Goal: Task Accomplishment & Management: Use online tool/utility

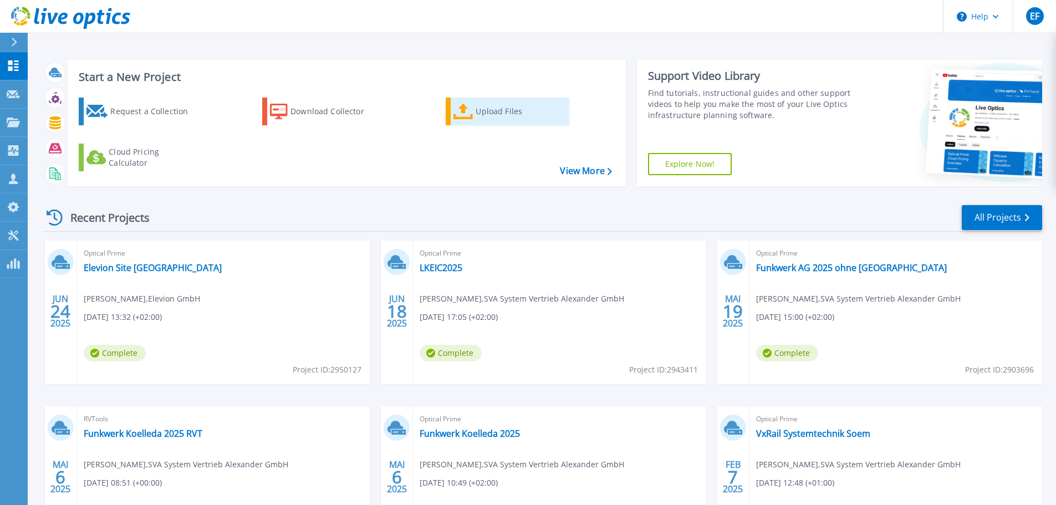
click at [498, 113] on div "Upload Files" at bounding box center [520, 111] width 89 height 22
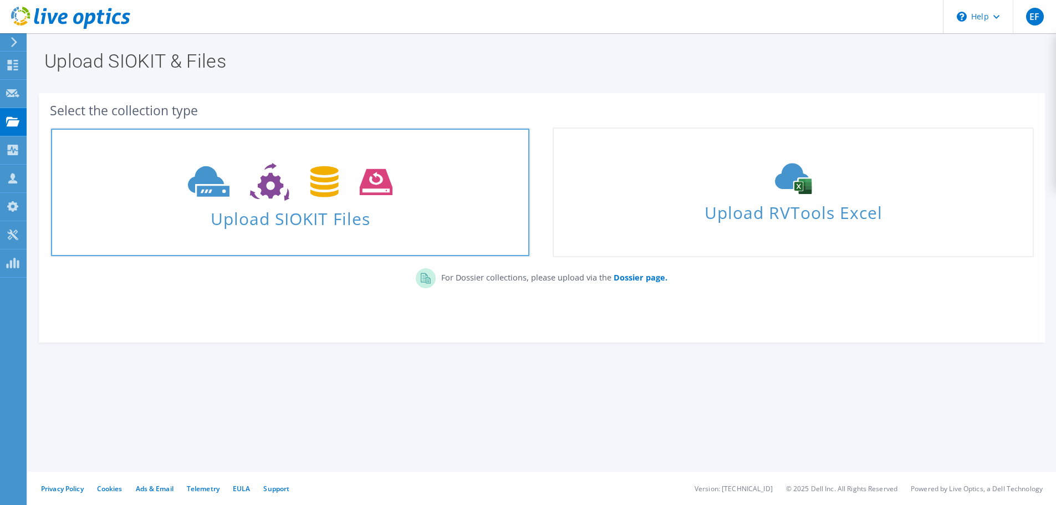
click at [310, 202] on span at bounding box center [290, 180] width 478 height 47
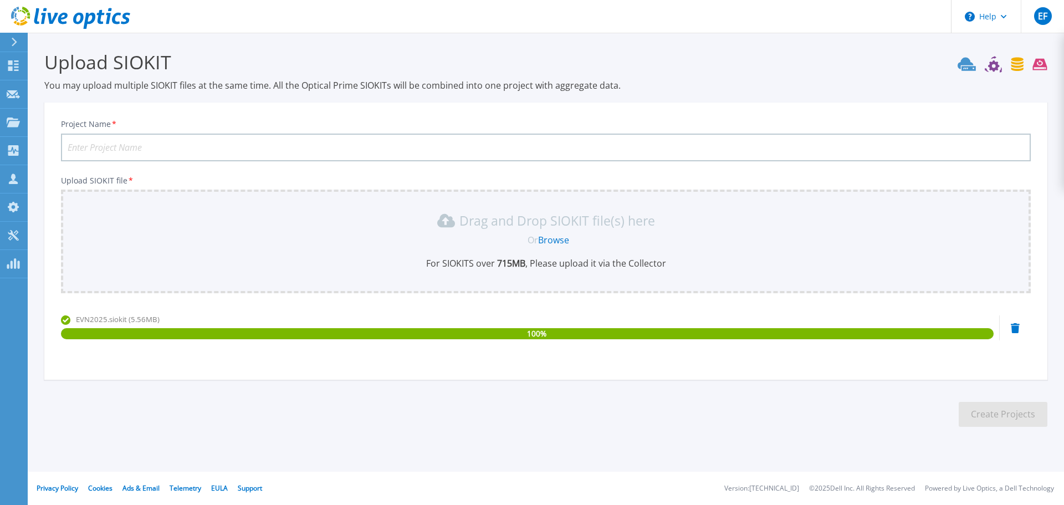
click at [232, 150] on input "Project Name *" at bounding box center [546, 148] width 970 height 28
type input "EVN Nordhausen"
click at [999, 407] on button "Create Projects" at bounding box center [1003, 414] width 89 height 25
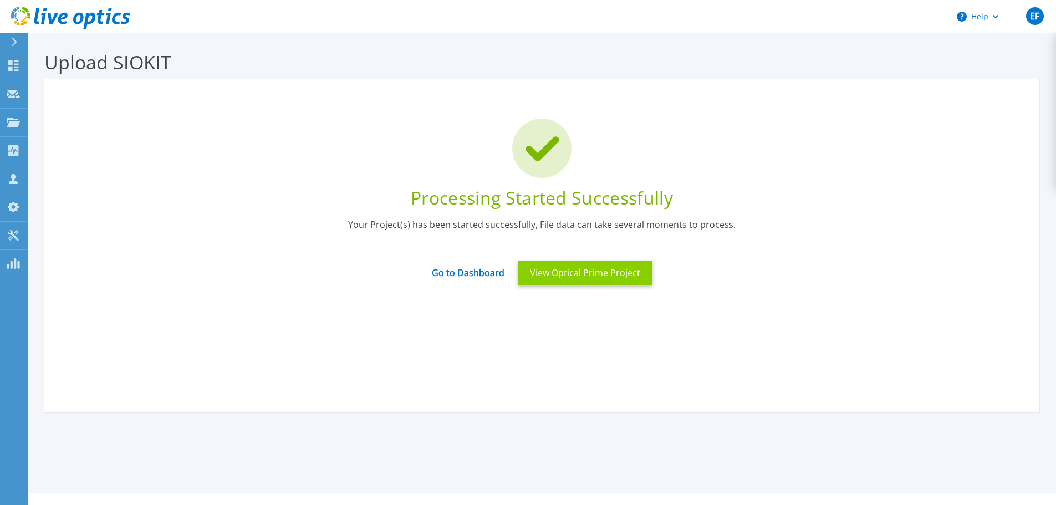
click at [565, 272] on button "View Optical Prime Project" at bounding box center [585, 272] width 135 height 25
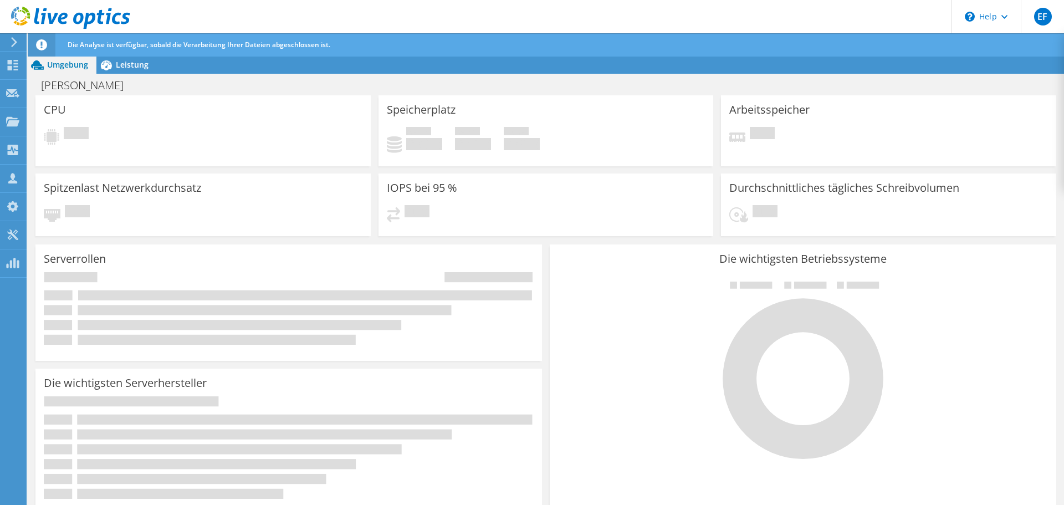
click at [13, 39] on use at bounding box center [14, 42] width 6 height 10
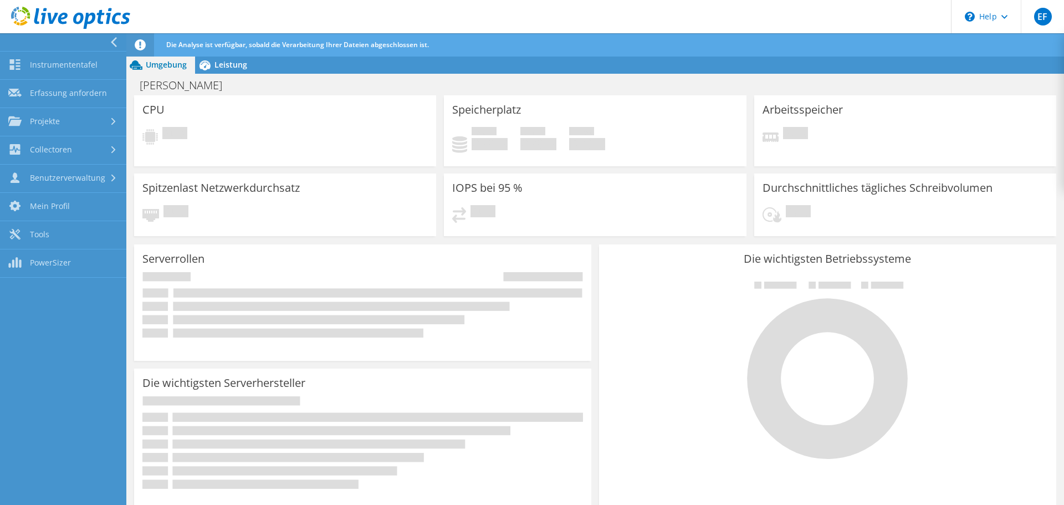
click at [52, 41] on div at bounding box center [60, 42] width 126 height 18
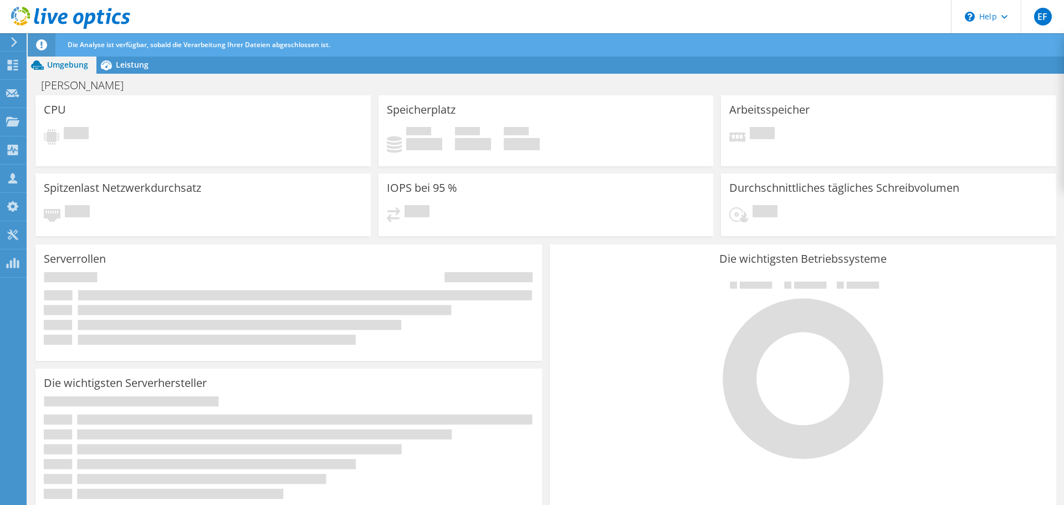
click at [105, 44] on span "Die Analyse ist verfügbar, sobald die Verarbeitung Ihrer Dateien abgeschlossen …" at bounding box center [199, 44] width 263 height 9
click at [119, 63] on span "Leistung" at bounding box center [132, 64] width 33 height 11
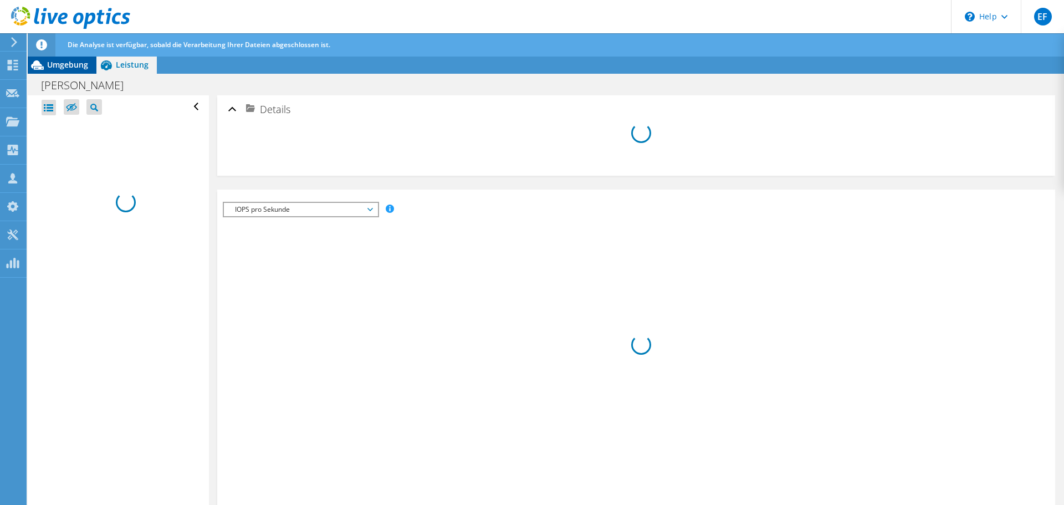
click at [68, 65] on span "Umgebung" at bounding box center [67, 64] width 41 height 11
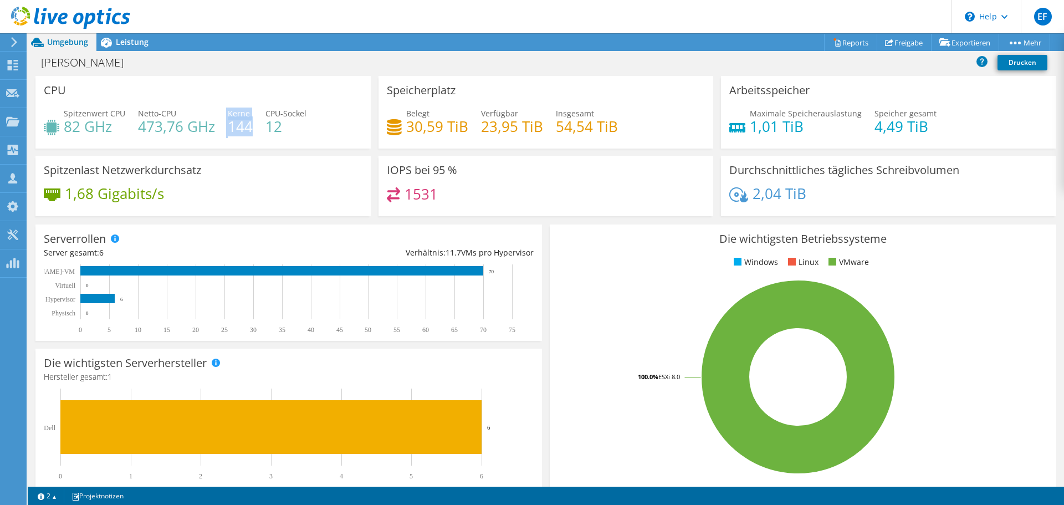
drag, startPoint x: 249, startPoint y: 124, endPoint x: 213, endPoint y: 125, distance: 36.6
click at [213, 124] on div "Spitzenwert CPU 82 GHz Netto-CPU 473,76 GHz Kerne 144 CPU-Sockel 12" at bounding box center [203, 126] width 319 height 36
click at [277, 173] on div "Spitzenlast Netzwerkdurchsatz 1,68 Gigabits/s" at bounding box center [202, 186] width 335 height 60
click at [136, 44] on span "Leistung" at bounding box center [132, 42] width 33 height 11
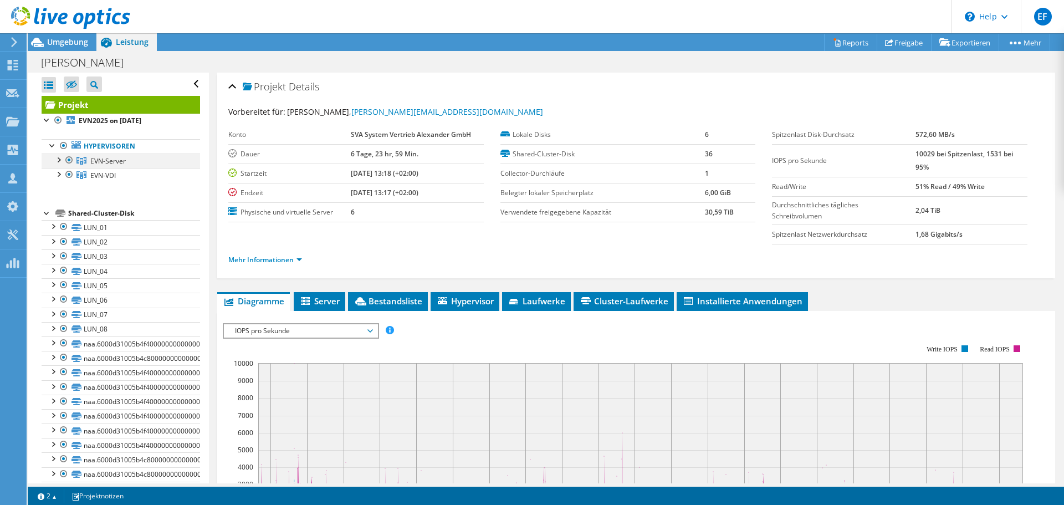
click at [55, 159] on div at bounding box center [58, 159] width 11 height 11
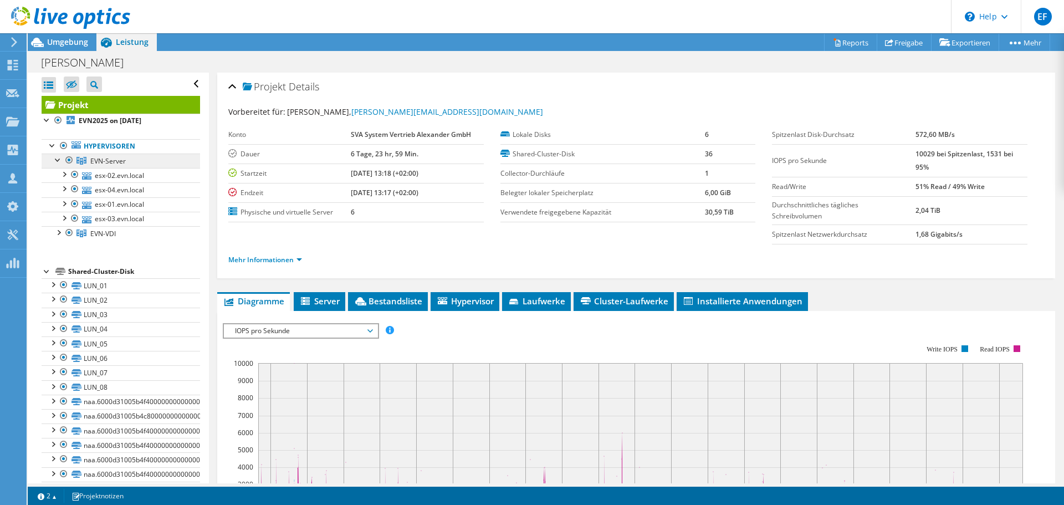
click at [111, 160] on span "EVN-Server" at bounding box center [107, 160] width 35 height 9
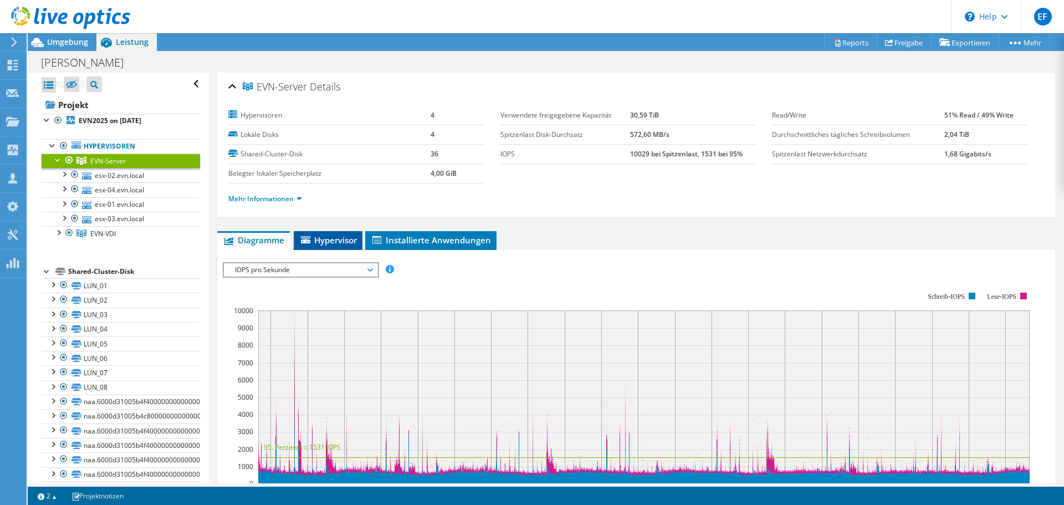
click at [343, 237] on span "Hypervisor" at bounding box center [328, 239] width 58 height 11
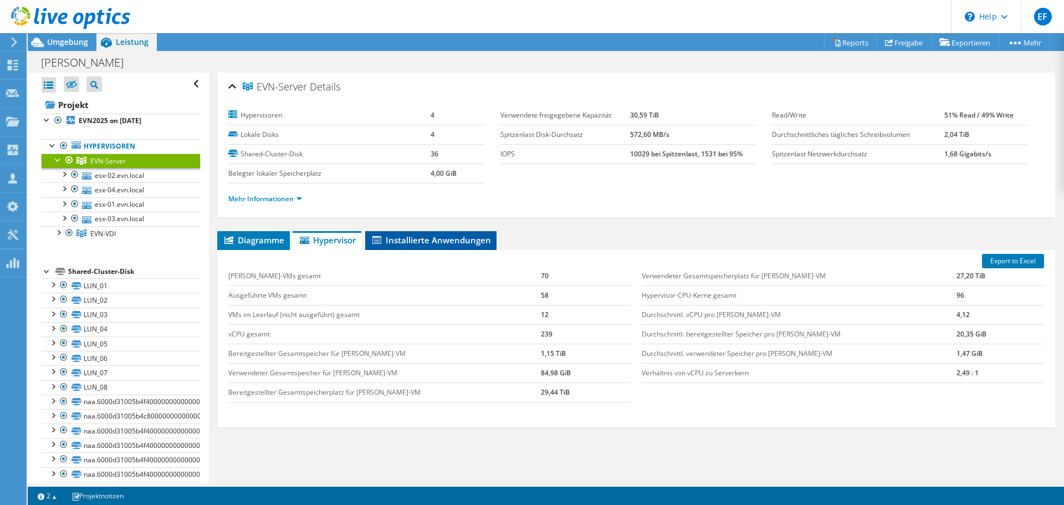
scroll to position [18, 0]
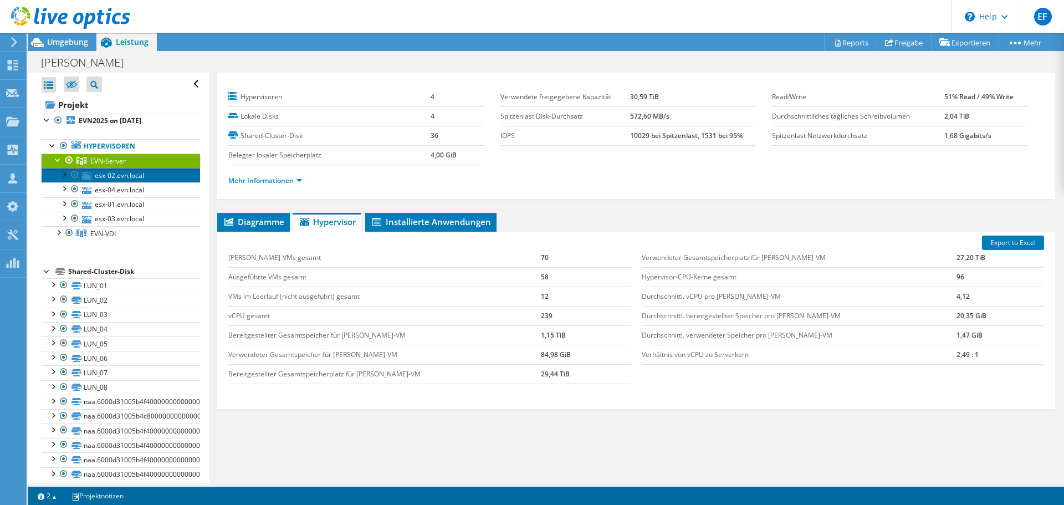
click at [131, 173] on link "esx-02.evn.local" at bounding box center [121, 175] width 159 height 14
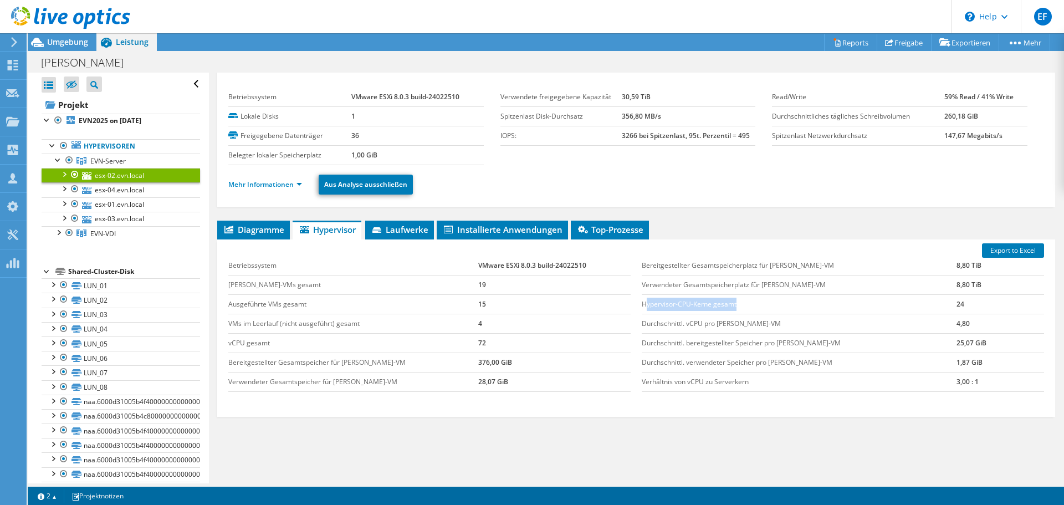
drag, startPoint x: 740, startPoint y: 303, endPoint x: 630, endPoint y: 305, distance: 110.3
click at [642, 305] on td "Hypervisor-CPU-Kerne gesamt" at bounding box center [799, 303] width 315 height 19
drag, startPoint x: 942, startPoint y: 306, endPoint x: 923, endPoint y: 304, distance: 18.4
click at [923, 304] on tr "Hypervisor-CPU-Kerne gesamt 24" at bounding box center [843, 303] width 402 height 19
click at [116, 159] on span "EVN-Server" at bounding box center [107, 160] width 35 height 9
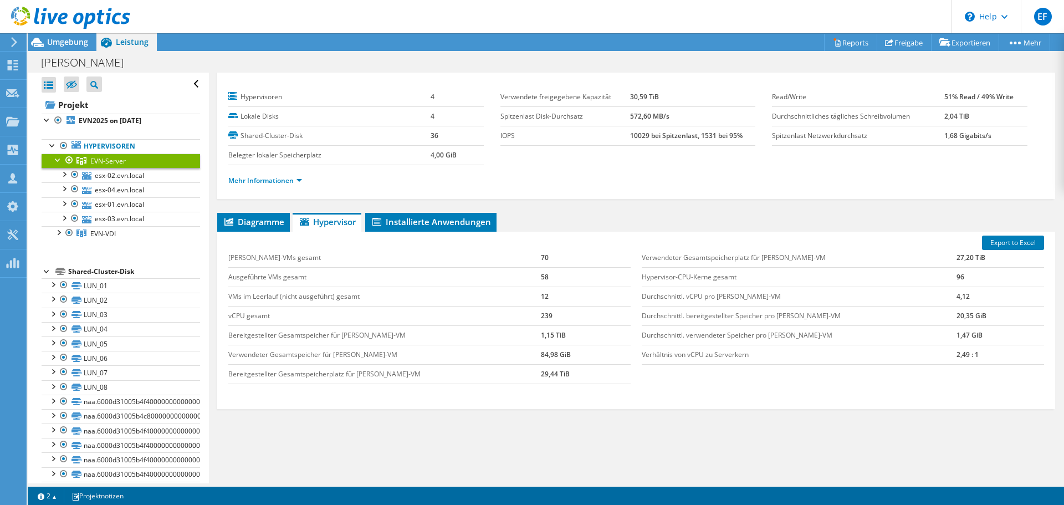
click at [116, 145] on link "Hypervisoren" at bounding box center [121, 146] width 159 height 14
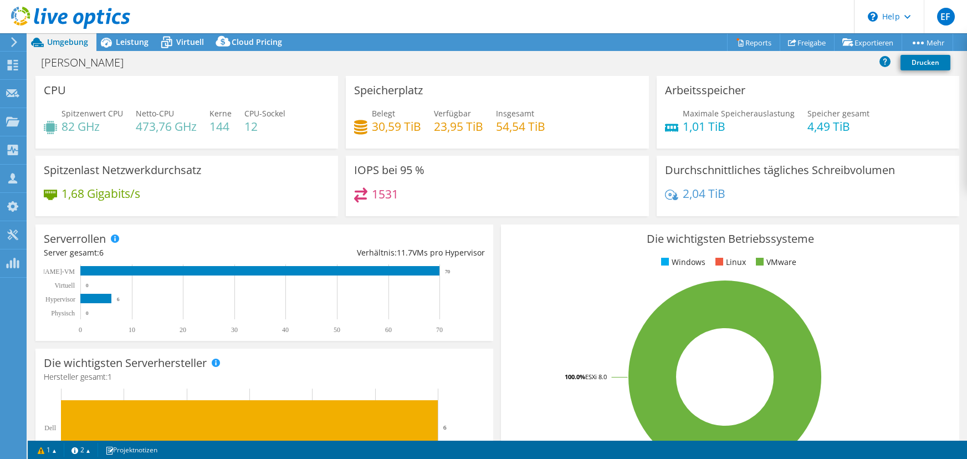
select select "USD"
